Goal: Find specific page/section: Find specific page/section

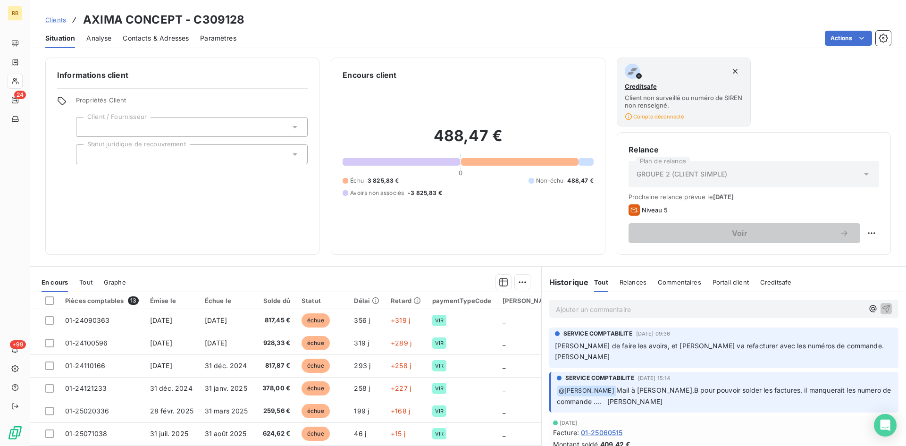
click at [50, 17] on span "Clients" at bounding box center [55, 20] width 21 height 8
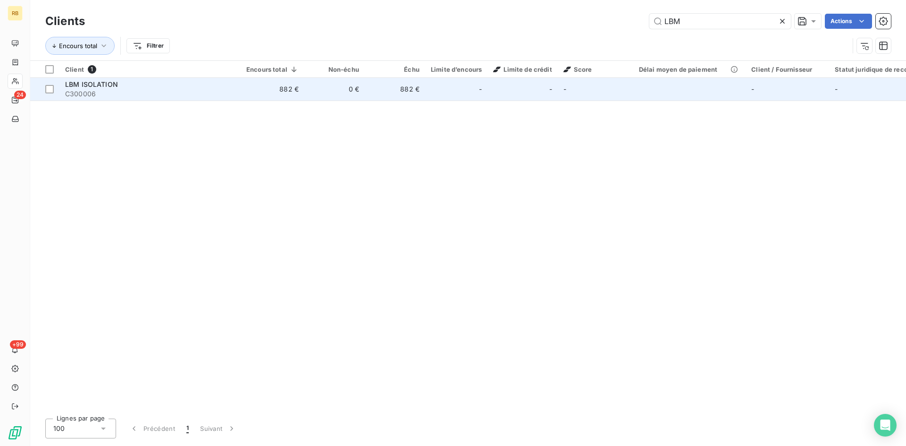
type input "LBM"
click at [116, 81] on span "LBM ISOLATION" at bounding box center [91, 84] width 53 height 8
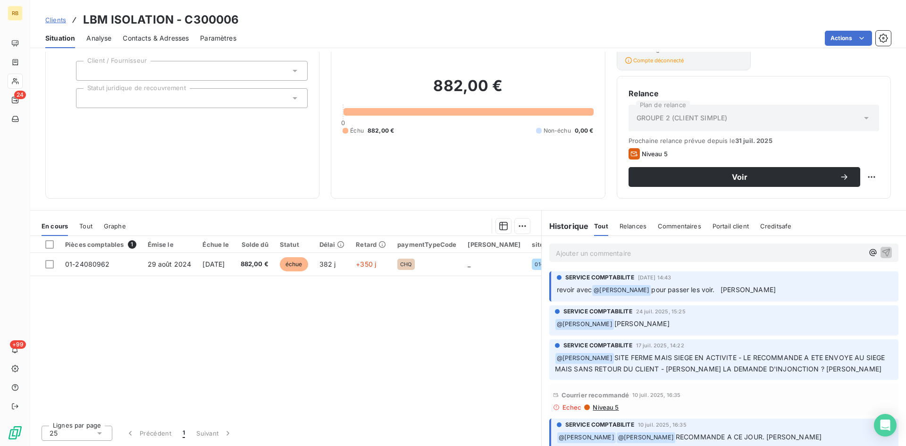
click at [54, 24] on link "Clients" at bounding box center [55, 19] width 21 height 9
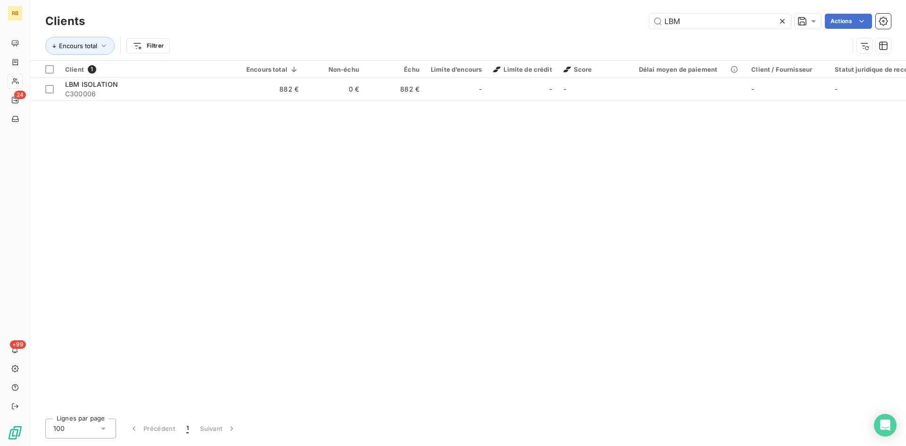
click at [780, 19] on icon at bounding box center [782, 21] width 9 height 9
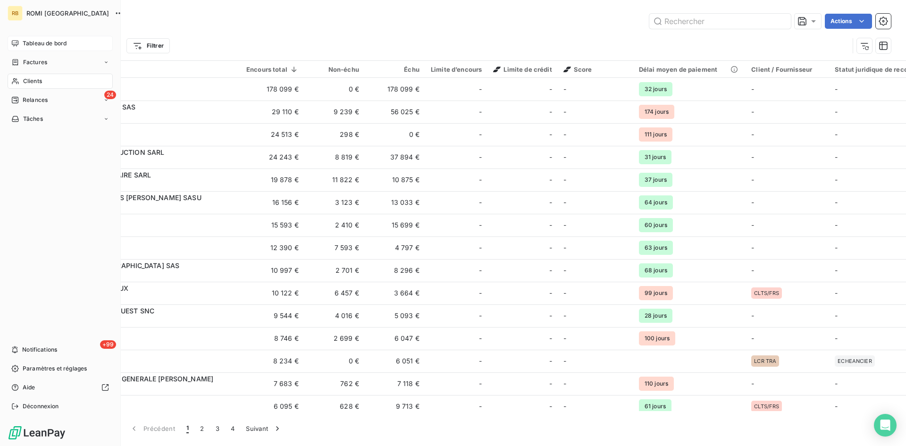
click at [59, 45] on span "Tableau de bord" at bounding box center [45, 43] width 44 height 8
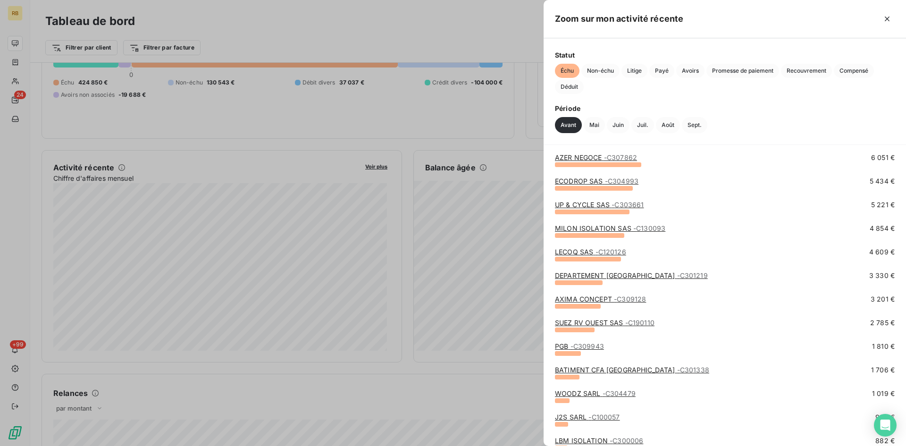
scroll to position [142, 0]
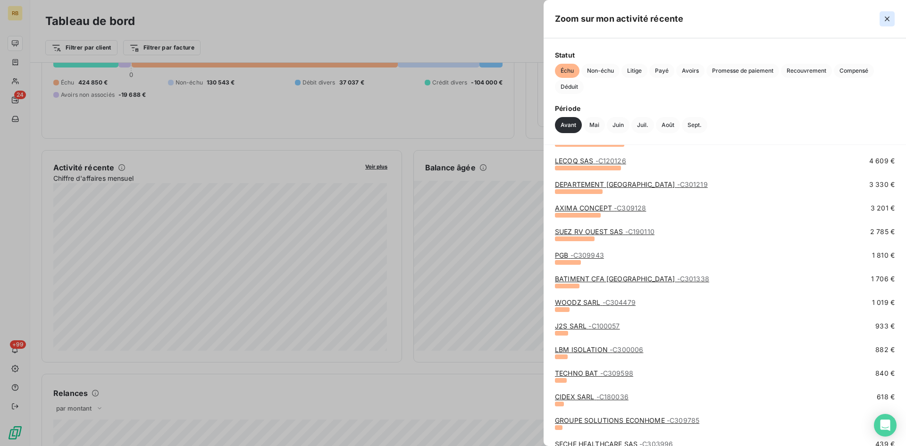
click at [891, 17] on icon "button" at bounding box center [887, 18] width 9 height 9
